Goal: Transaction & Acquisition: Purchase product/service

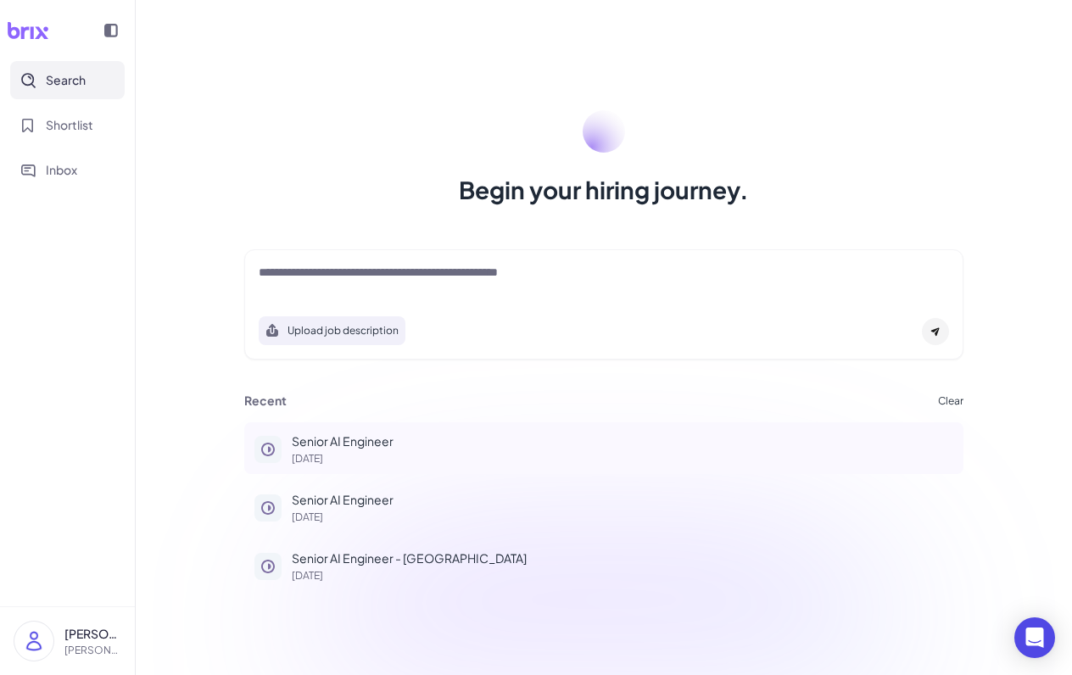
click at [357, 440] on p "Senior AI Engineer" at bounding box center [623, 442] width 662 height 18
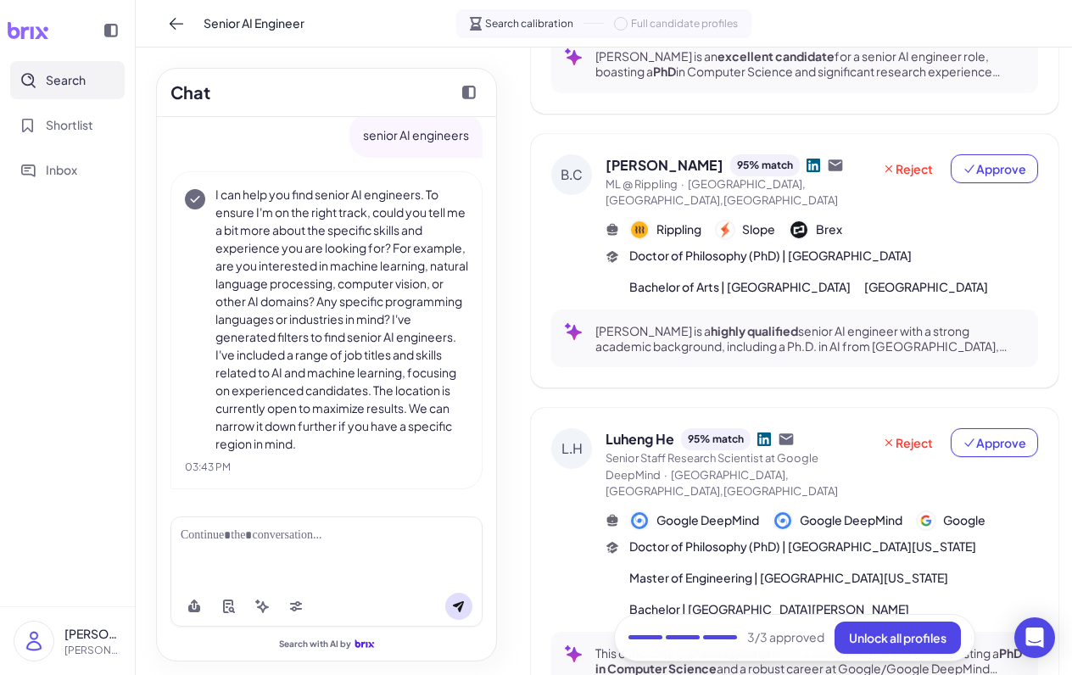
scroll to position [917, 0]
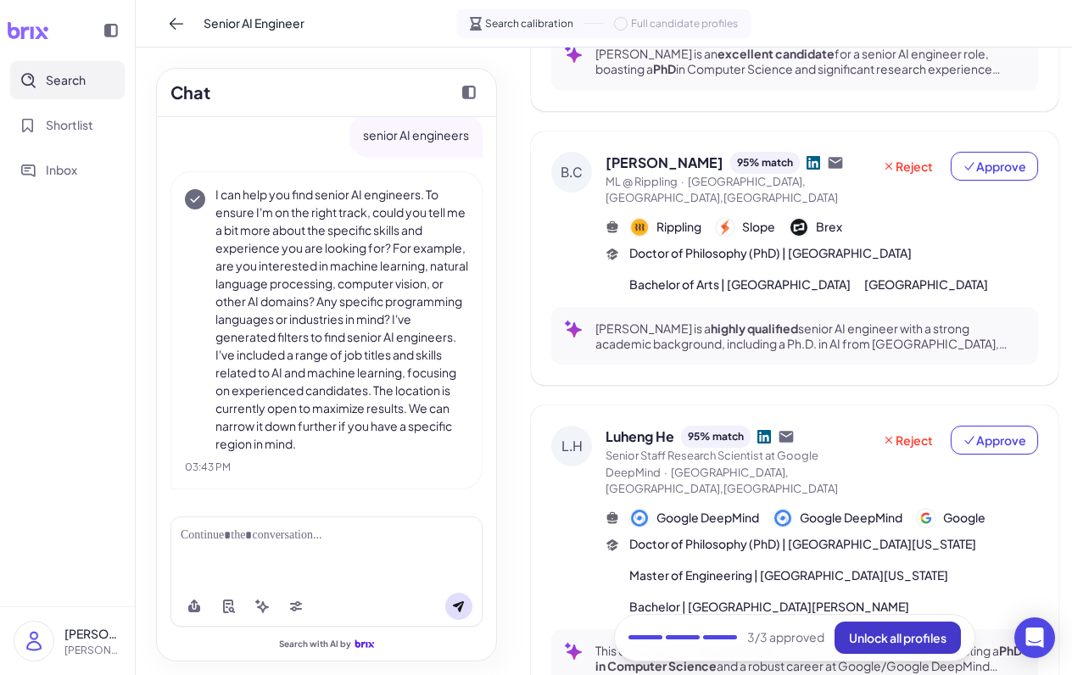
click at [889, 630] on span "Unlock all profiles" at bounding box center [898, 637] width 98 height 15
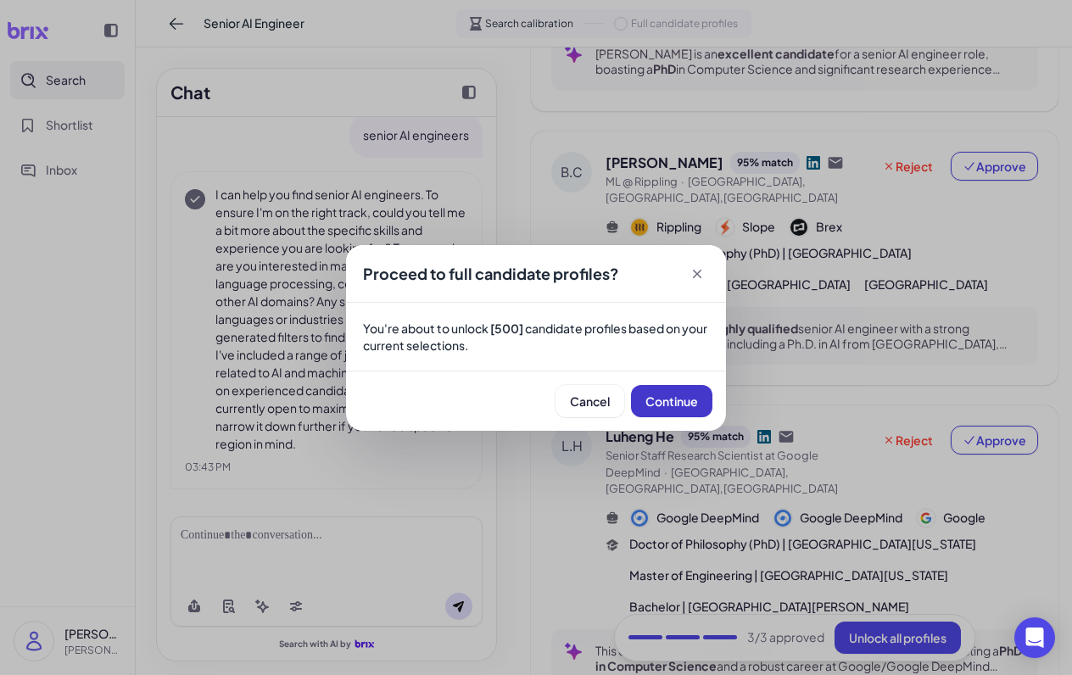
click at [667, 397] on span "Continue" at bounding box center [672, 401] width 53 height 15
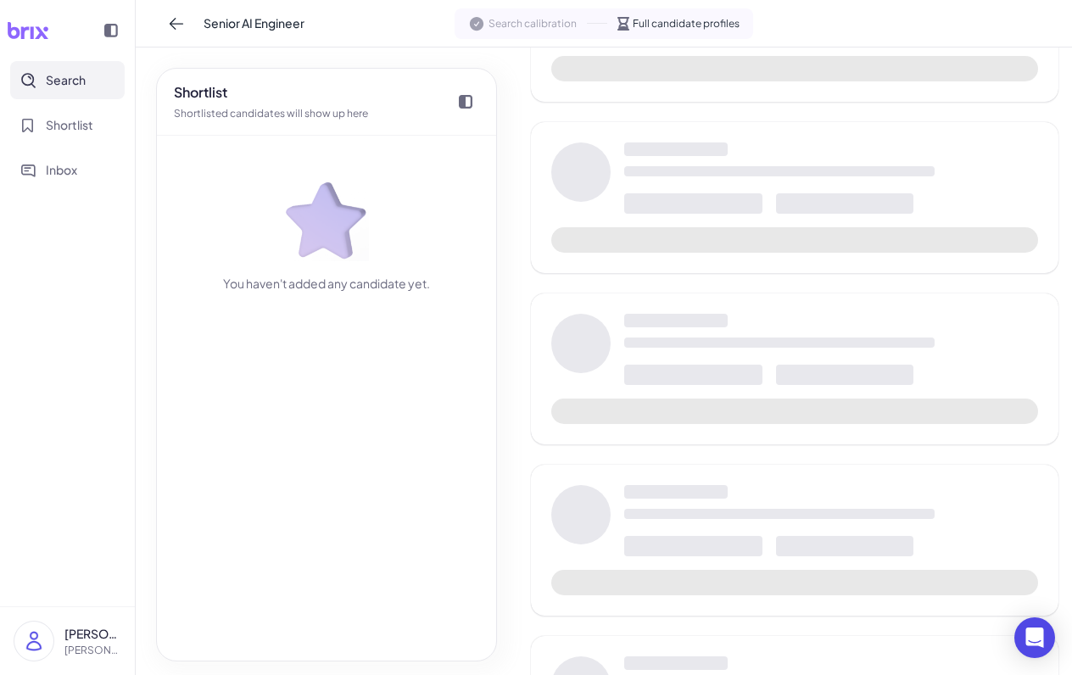
scroll to position [954, 0]
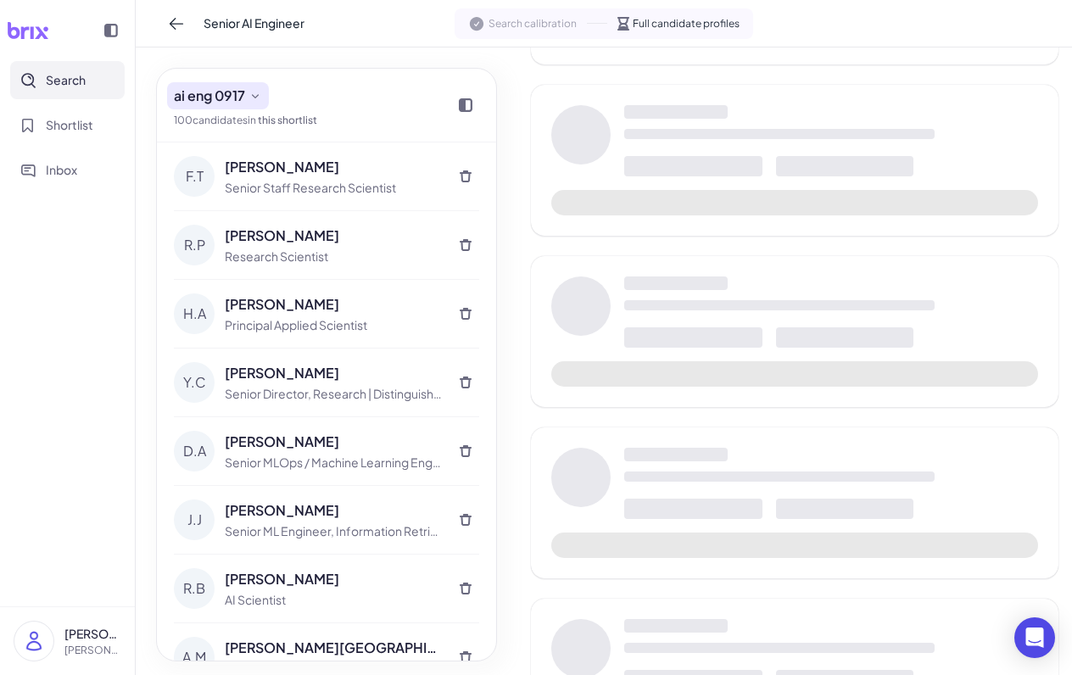
click at [259, 93] on icon at bounding box center [256, 96] width 14 height 14
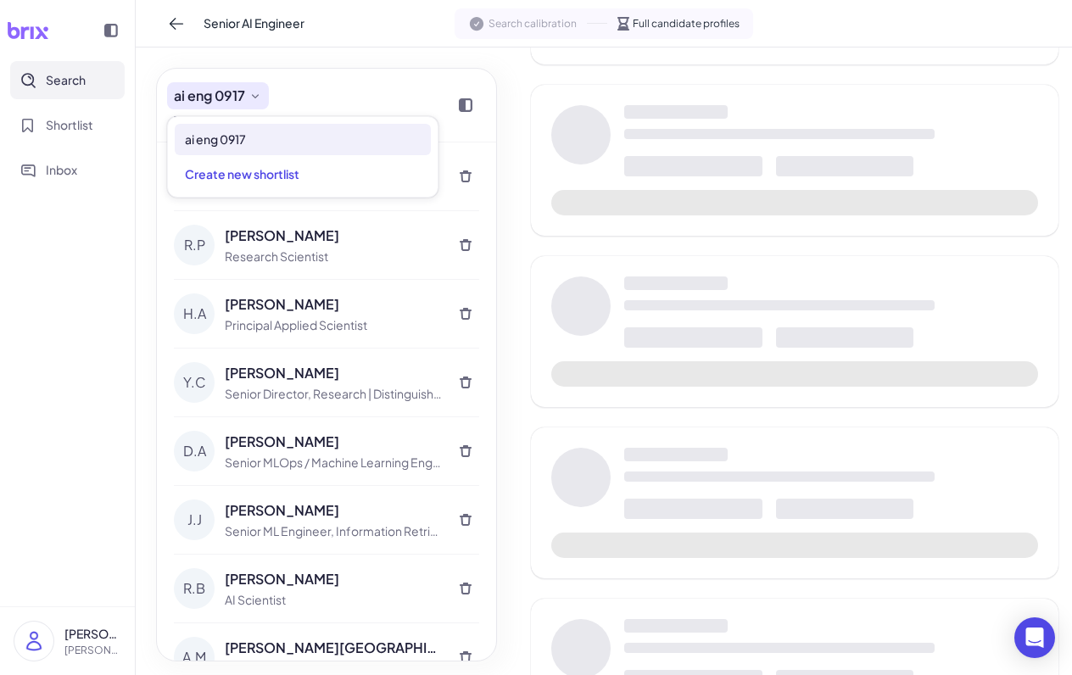
click at [259, 93] on icon at bounding box center [256, 96] width 14 height 14
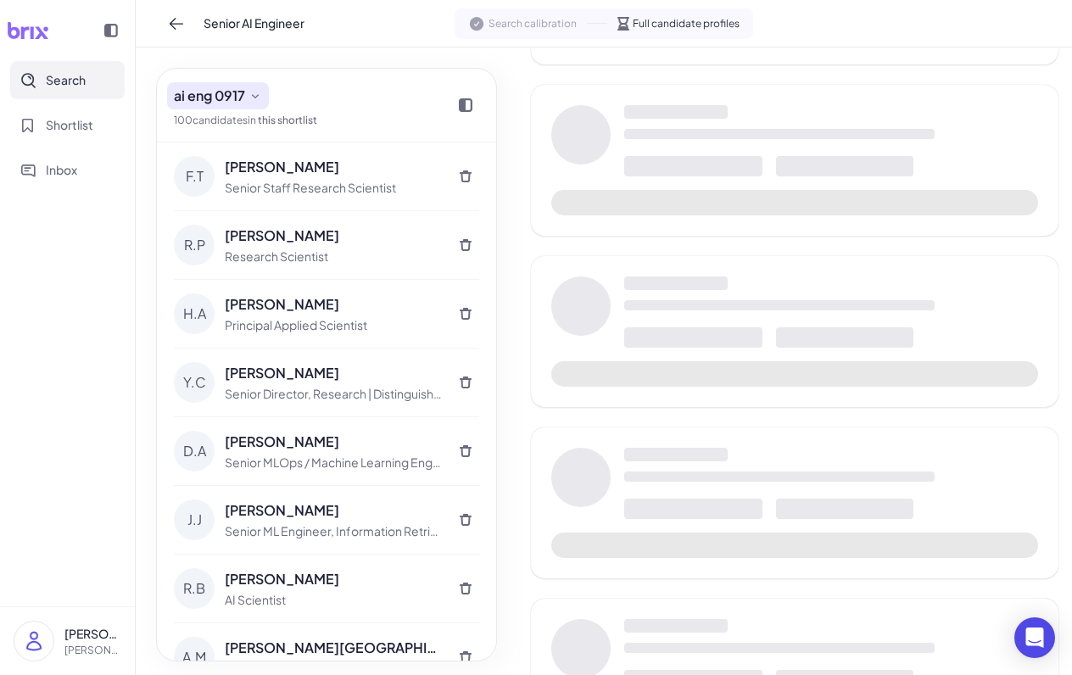
click at [259, 93] on icon at bounding box center [256, 96] width 14 height 14
click at [311, 90] on div "ai eng 0917 100 candidate s in this shortlist" at bounding box center [245, 105] width 143 height 46
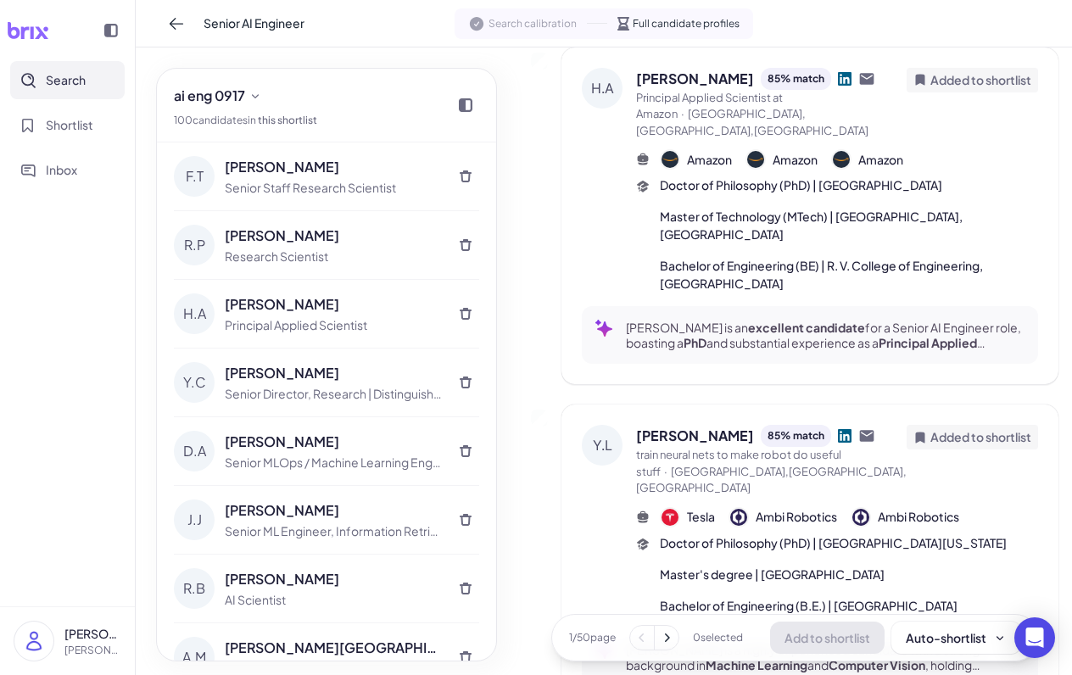
scroll to position [2622, 0]
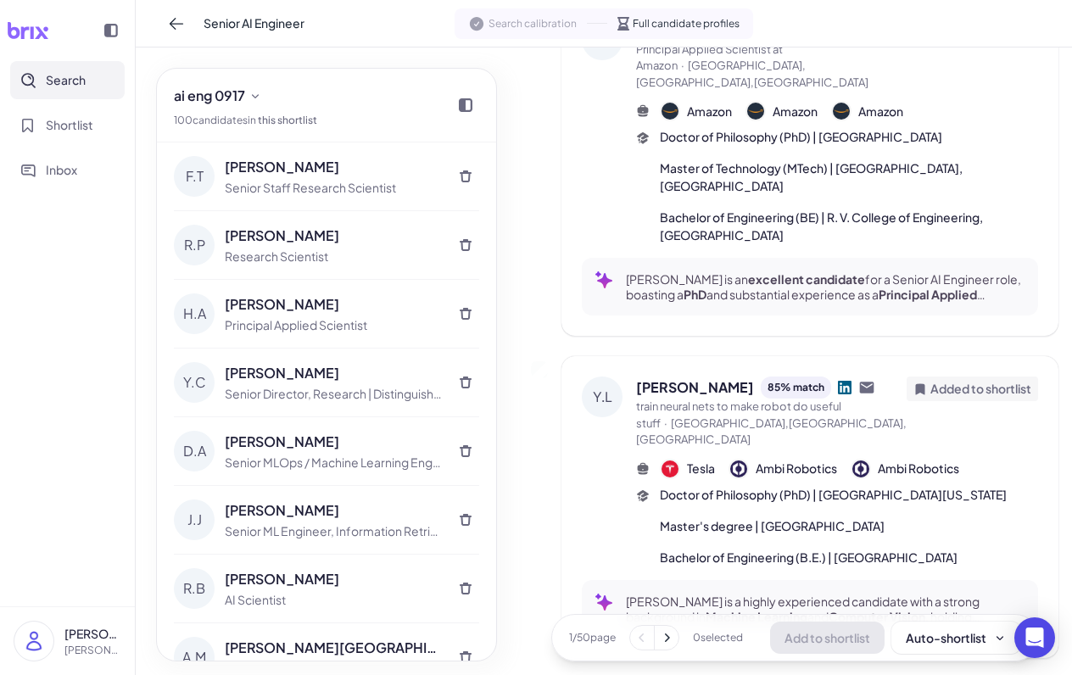
click at [658, 640] on icon at bounding box center [666, 638] width 17 height 17
click at [665, 641] on icon at bounding box center [666, 638] width 17 height 17
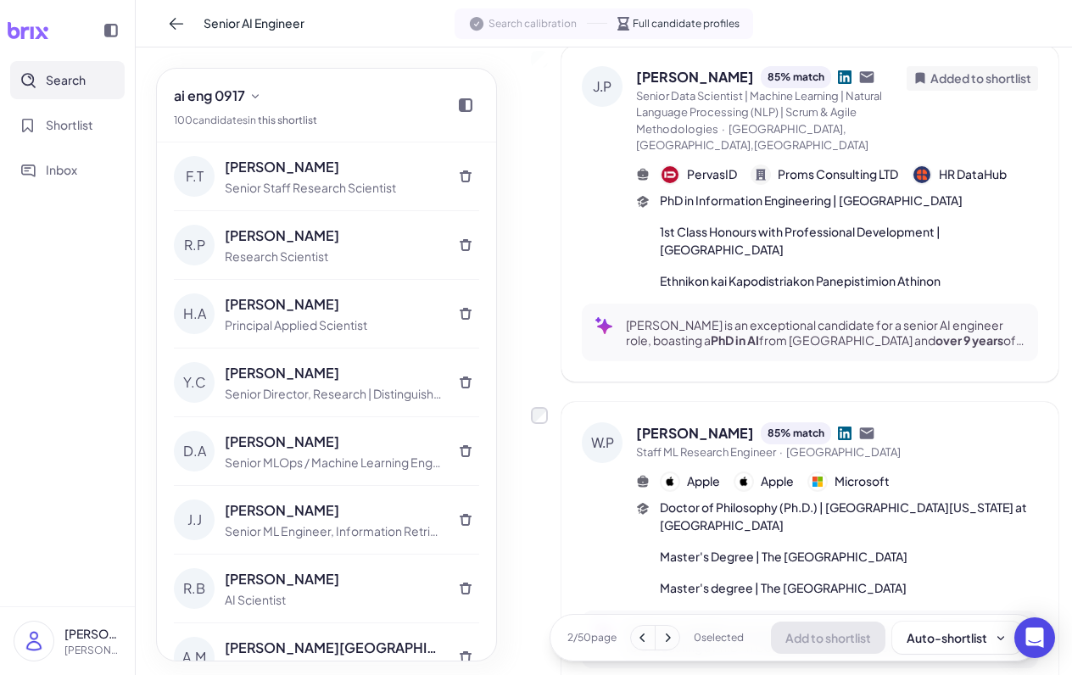
scroll to position [0, 0]
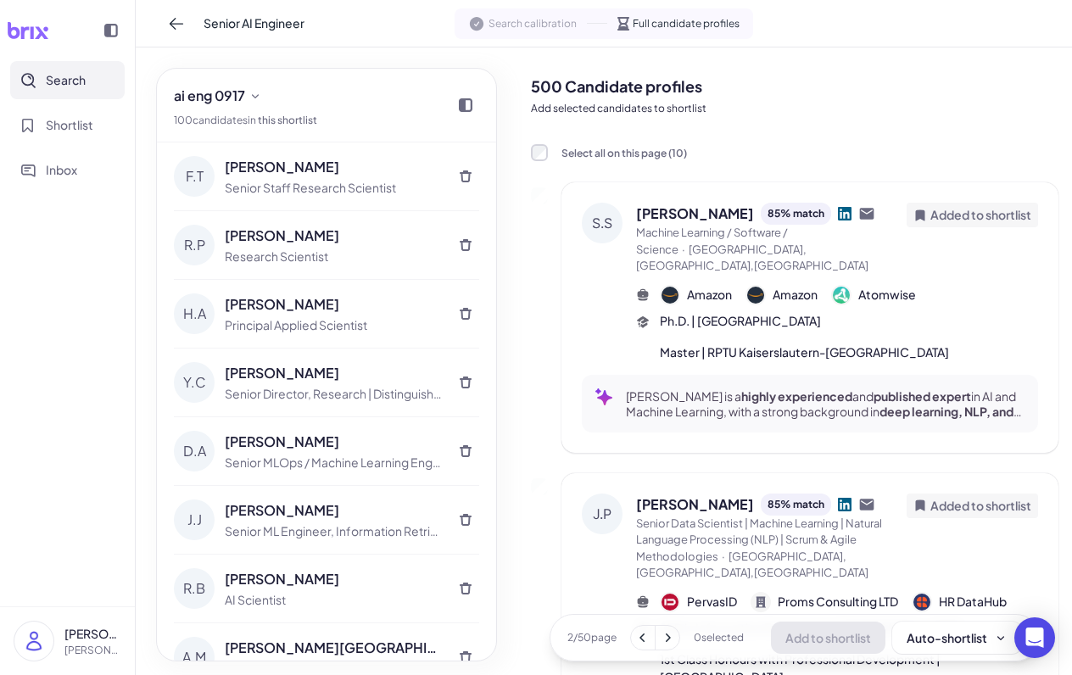
click at [887, 237] on span "Machine Learning / Software / Science · San Francisco,CA,United States" at bounding box center [771, 250] width 271 height 50
click at [696, 217] on span "Stefan Schroedl" at bounding box center [695, 214] width 118 height 20
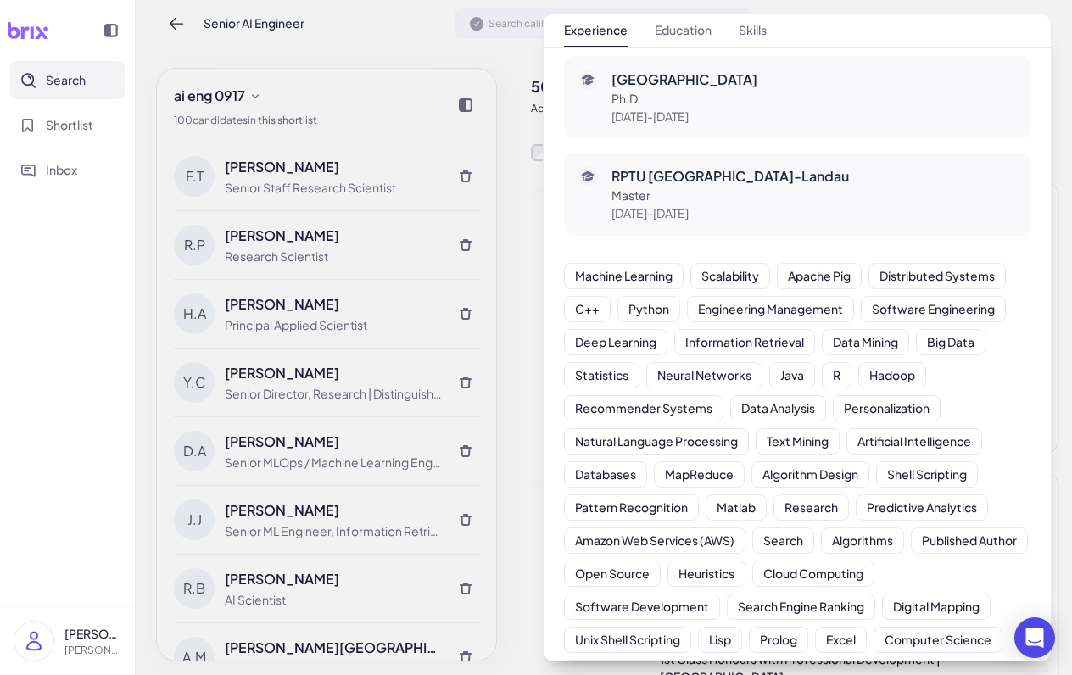
scroll to position [4312, 0]
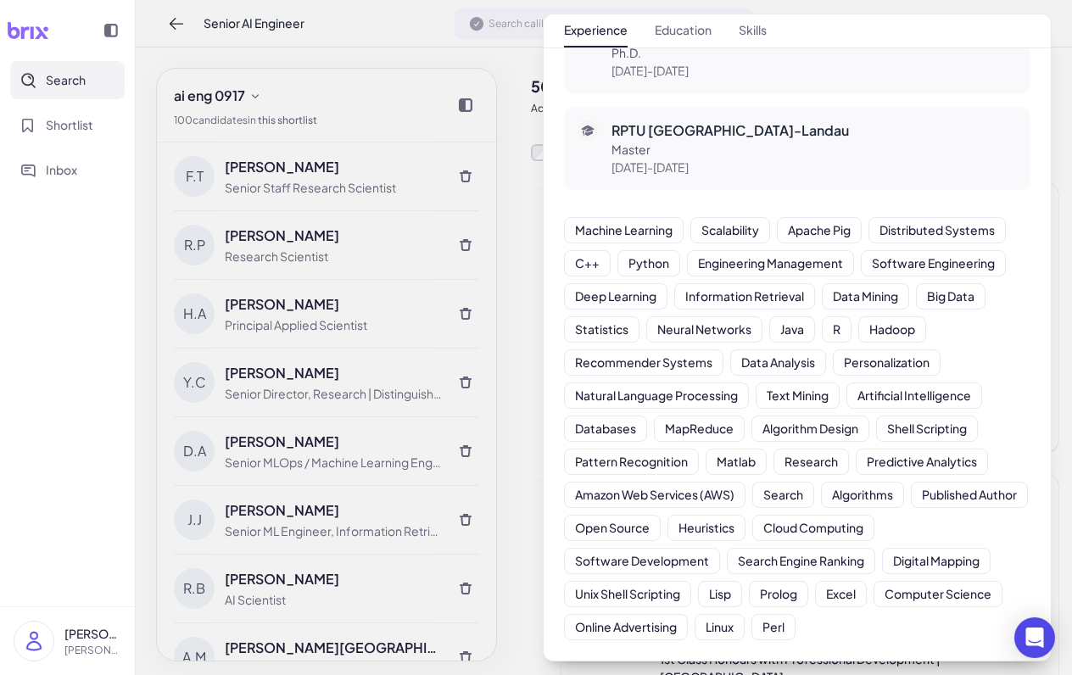
click at [993, 31] on nav "Experience Education Skills" at bounding box center [797, 30] width 467 height 33
click at [525, 145] on div at bounding box center [536, 337] width 1072 height 675
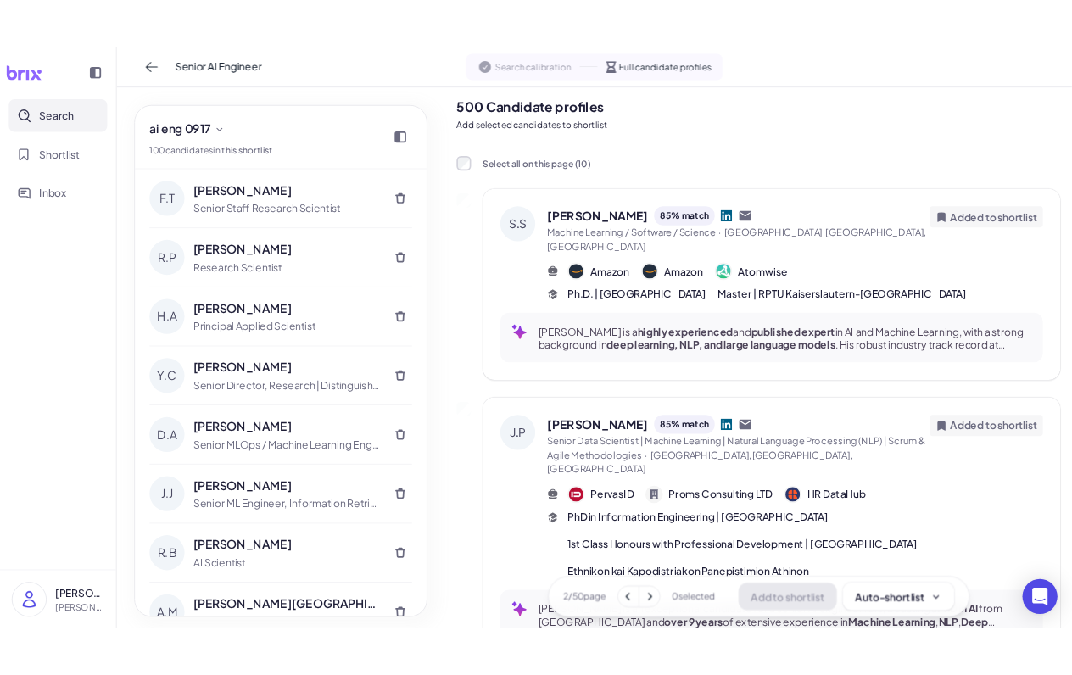
scroll to position [0, 0]
